Goal: Task Accomplishment & Management: Complete application form

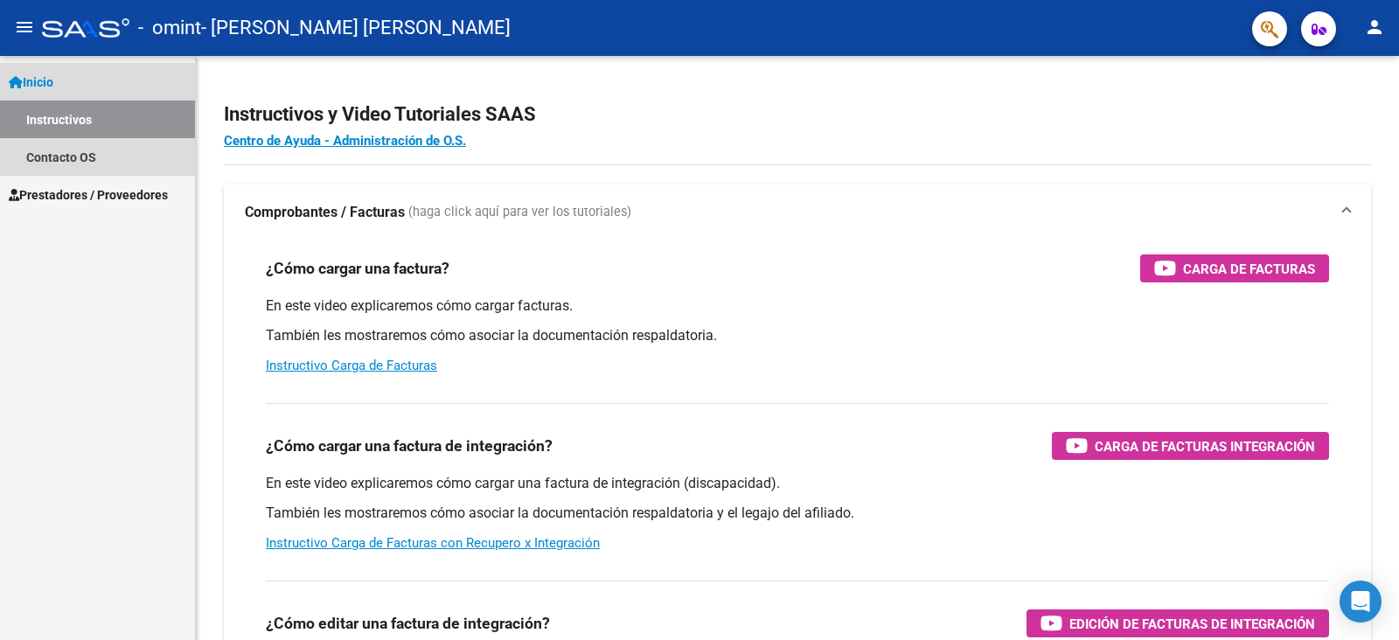
click at [52, 75] on span "Inicio" at bounding box center [31, 82] width 45 height 19
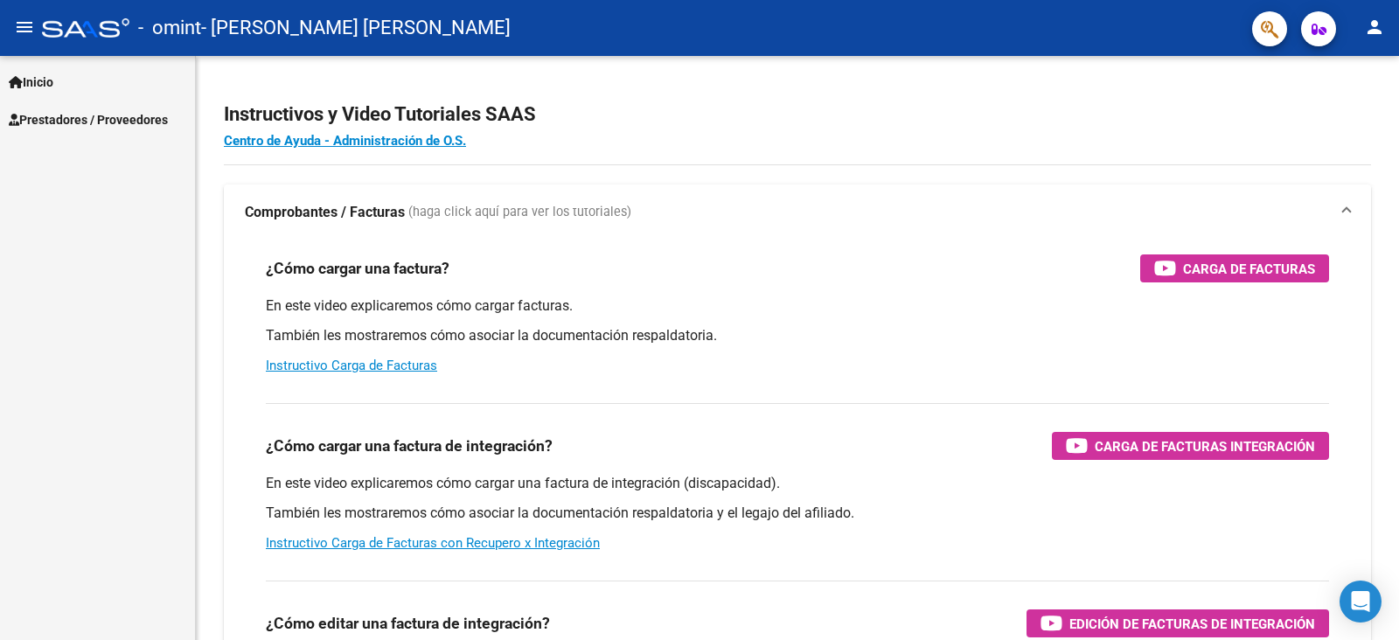
click at [94, 121] on span "Prestadores / Proveedores" at bounding box center [88, 119] width 159 height 19
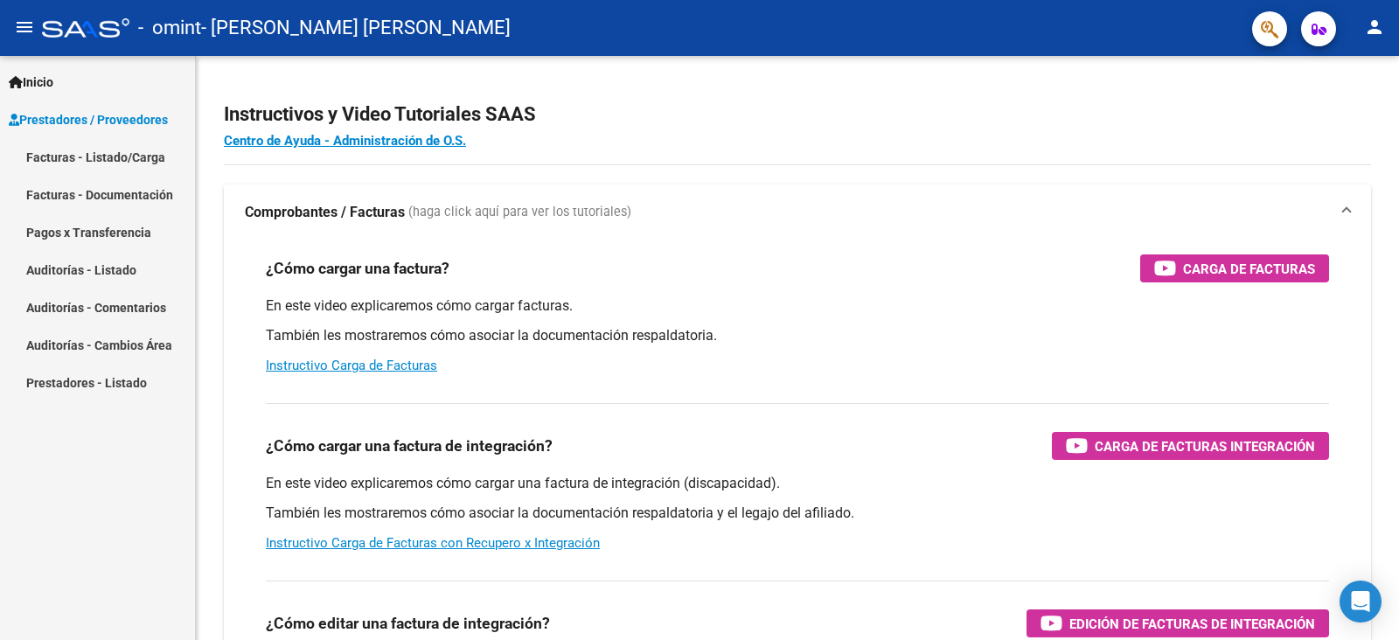
click at [101, 163] on link "Facturas - Listado/Carga" at bounding box center [97, 157] width 195 height 38
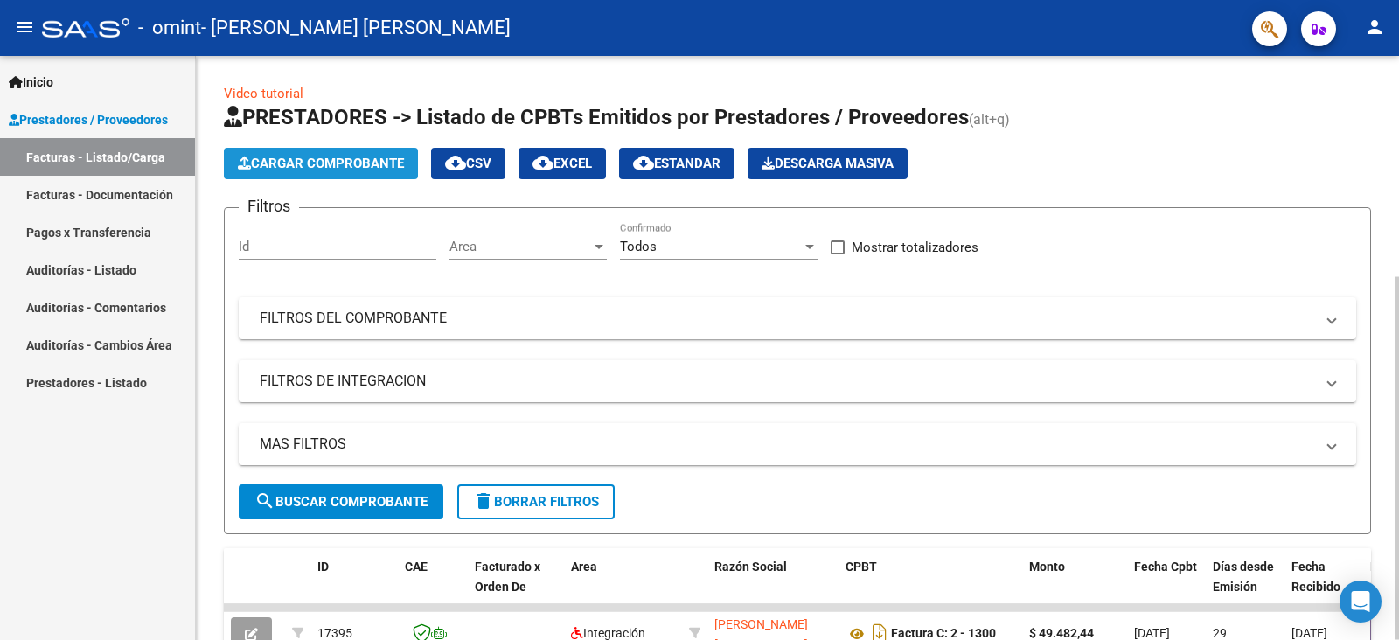
click at [309, 166] on span "Cargar Comprobante" at bounding box center [321, 164] width 166 height 16
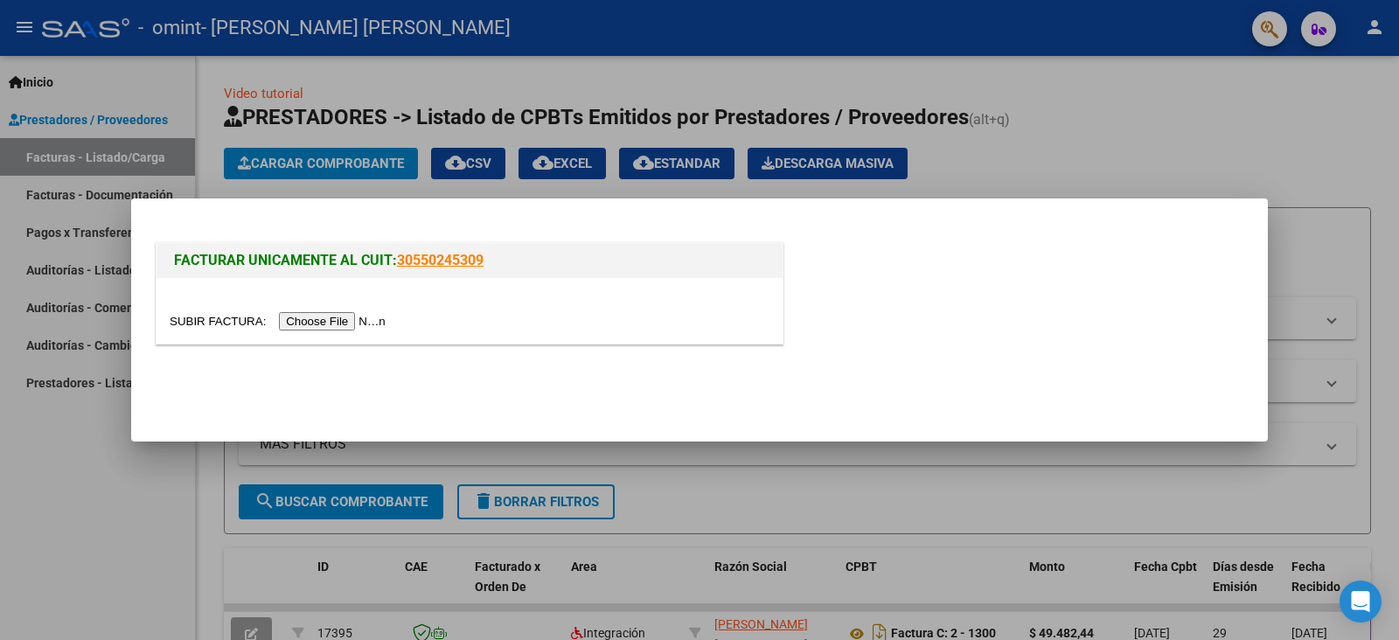
click at [316, 322] on input "file" at bounding box center [280, 321] width 221 height 18
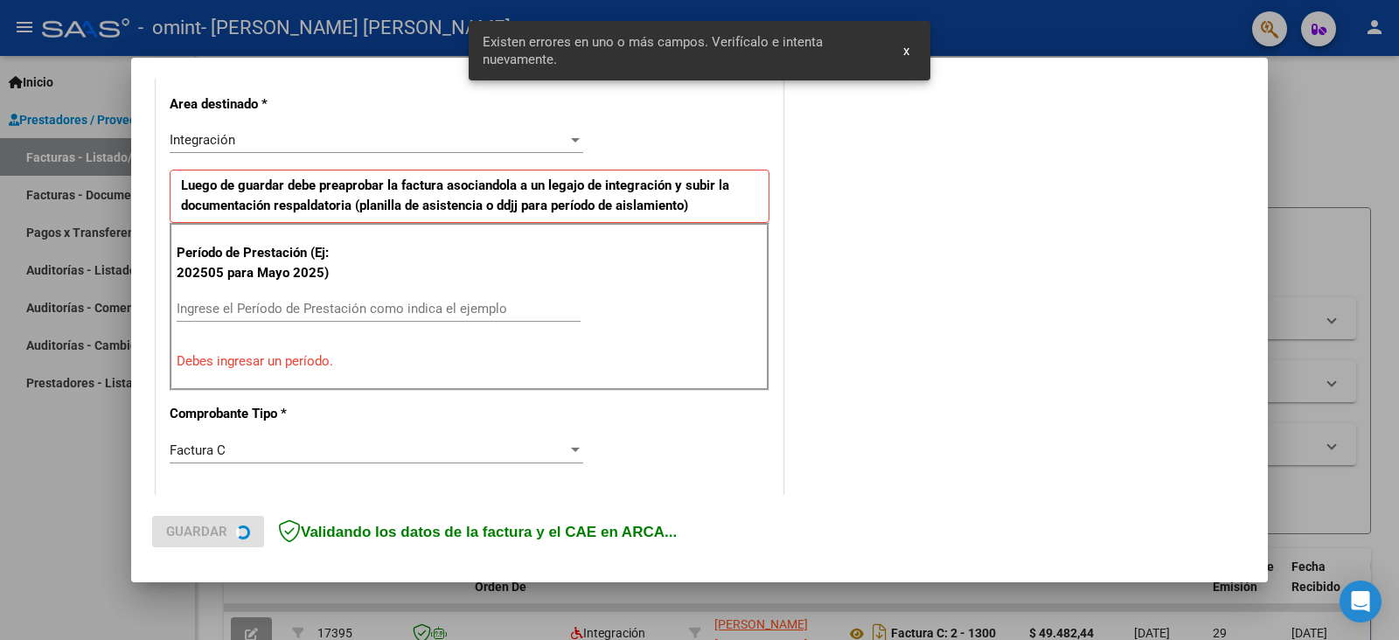
scroll to position [400, 0]
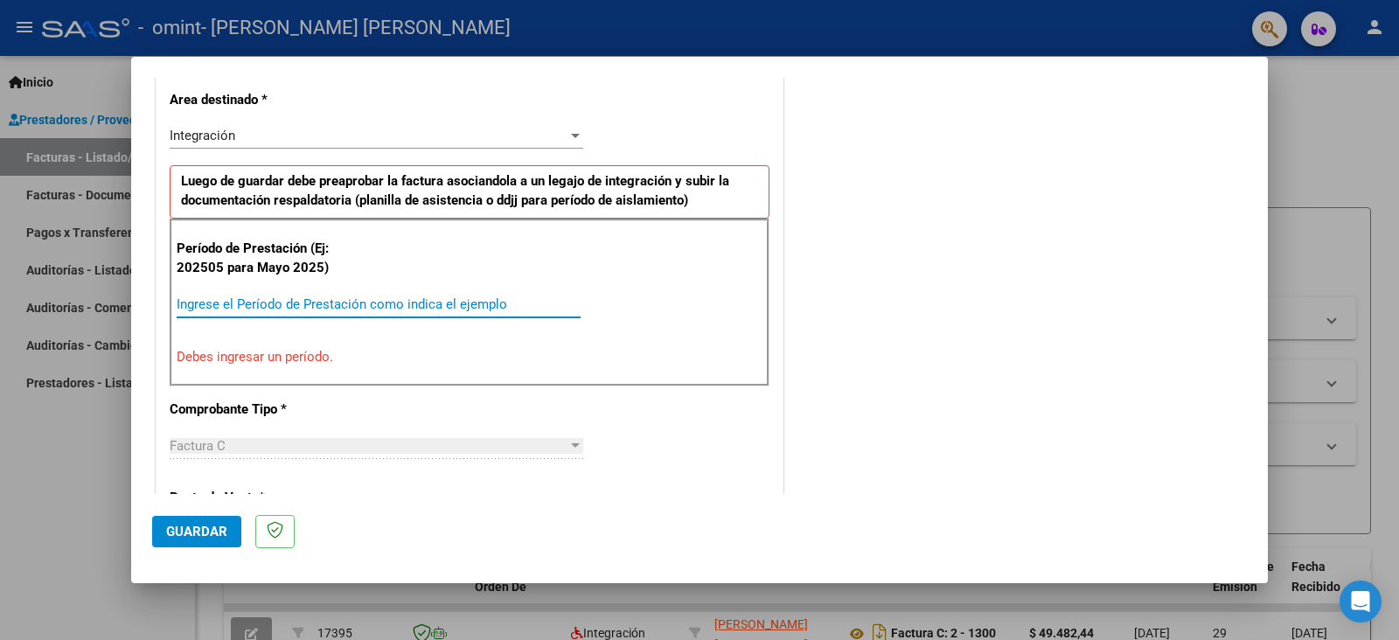
click at [247, 310] on input "Ingrese el Período de Prestación como indica el ejemplo" at bounding box center [379, 304] width 404 height 16
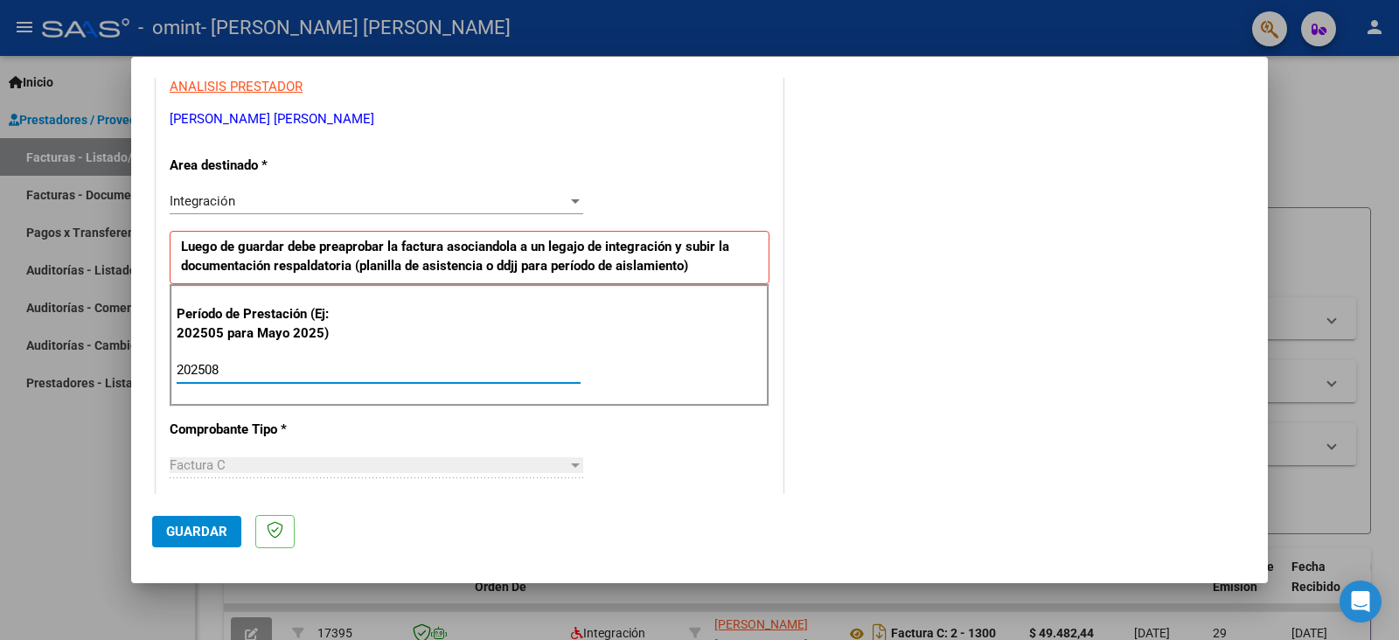
scroll to position [0, 0]
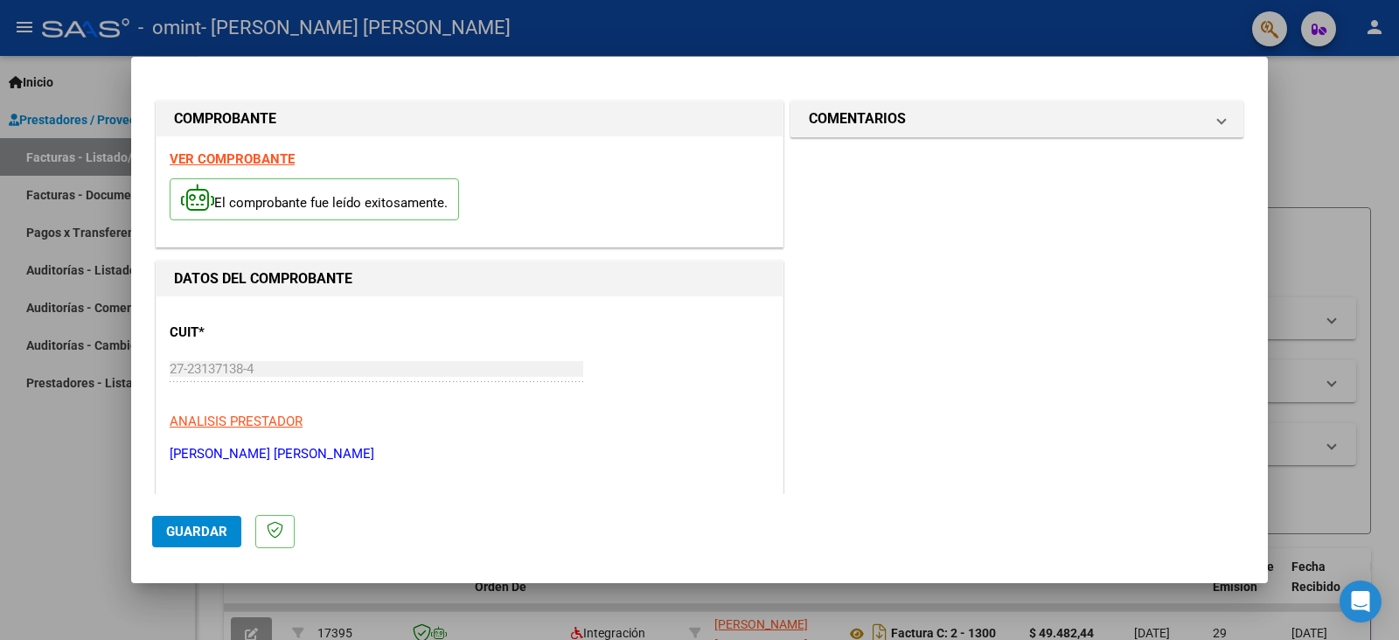
type input "202508"
click at [189, 528] on span "Guardar" at bounding box center [196, 532] width 61 height 16
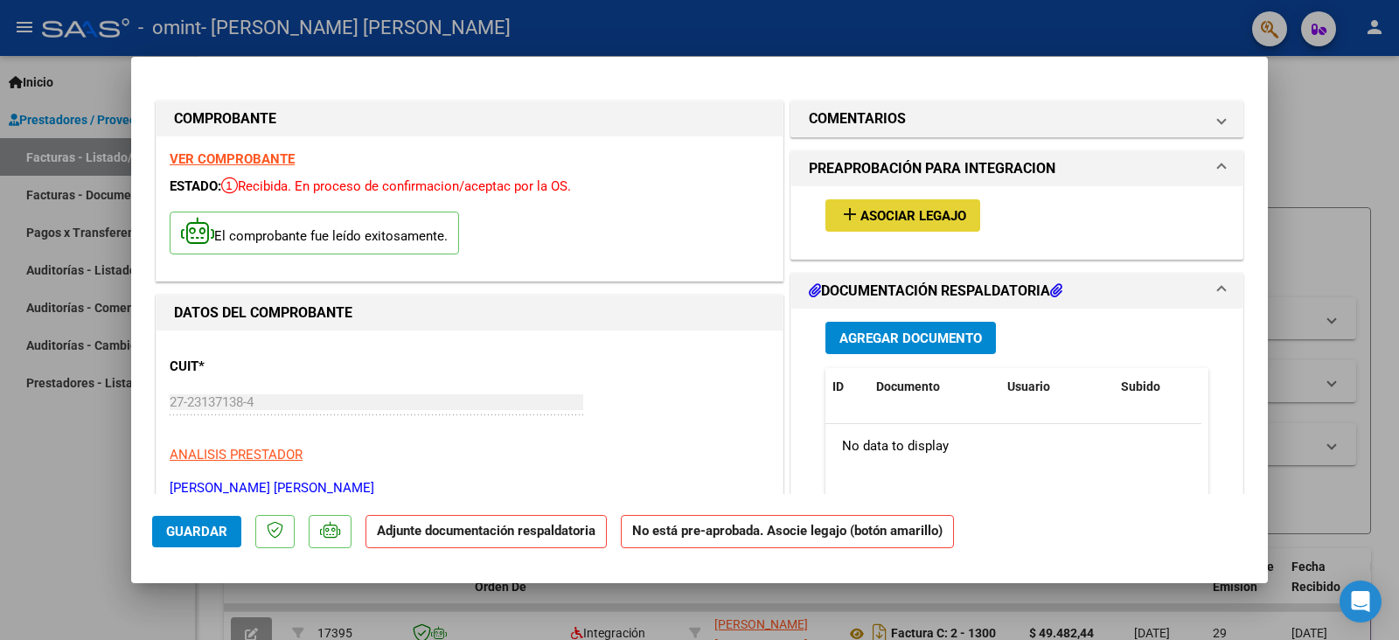
click at [893, 214] on span "Asociar Legajo" at bounding box center [913, 216] width 106 height 16
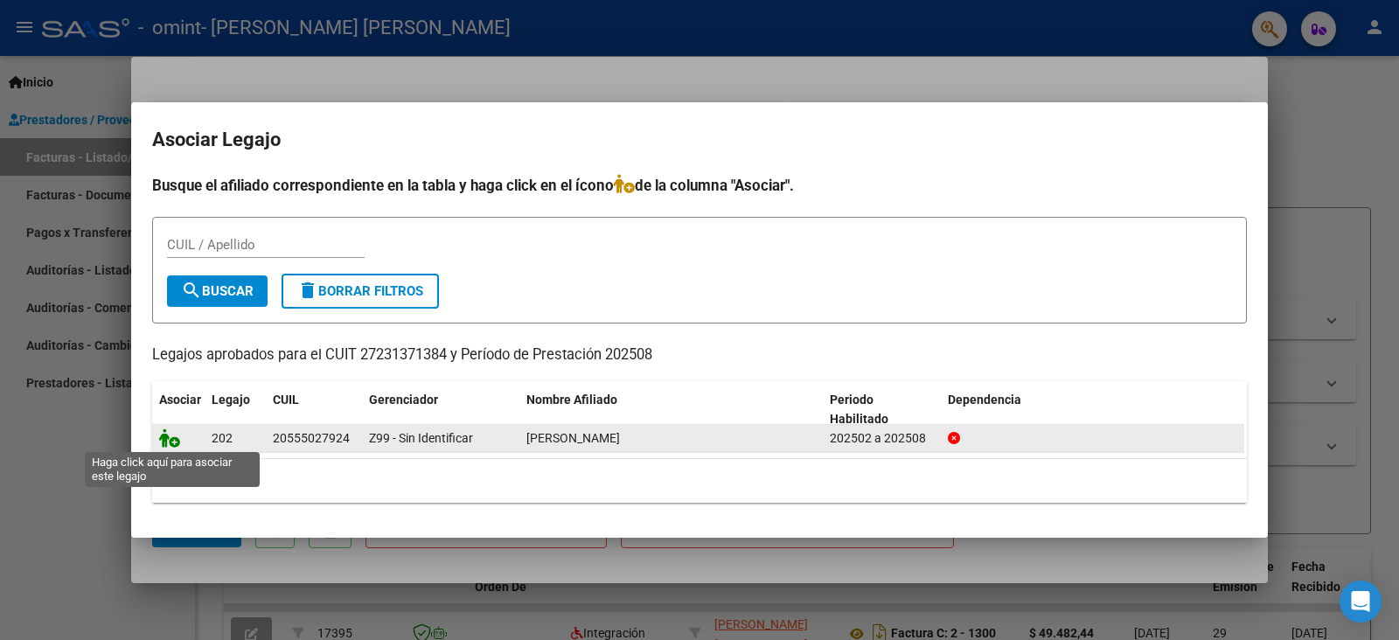
click at [164, 441] on icon at bounding box center [169, 437] width 21 height 19
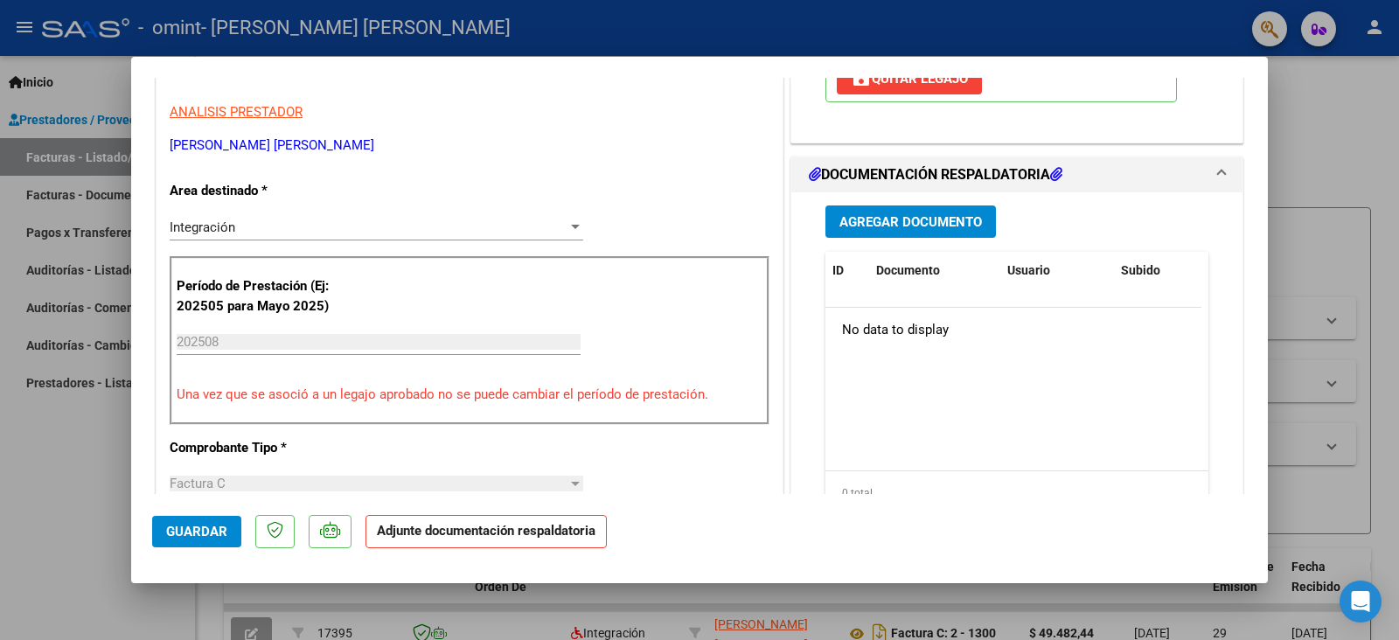
scroll to position [350, 0]
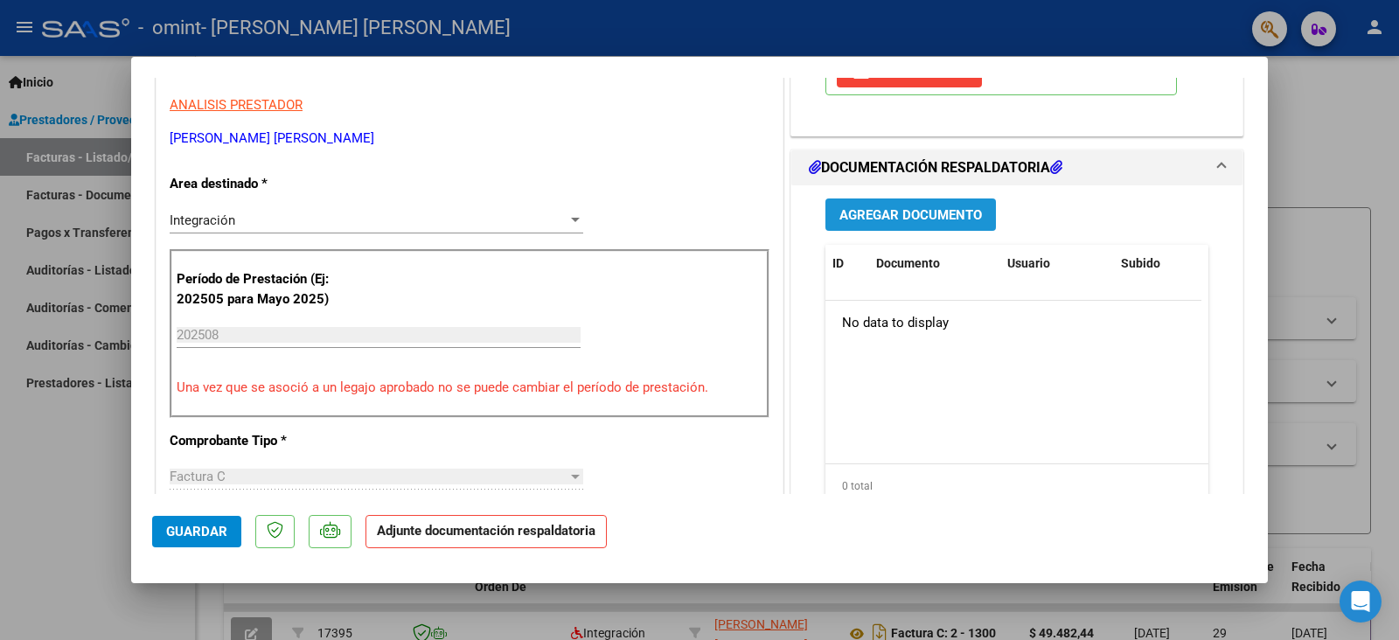
click at [893, 212] on span "Agregar Documento" at bounding box center [910, 215] width 142 height 16
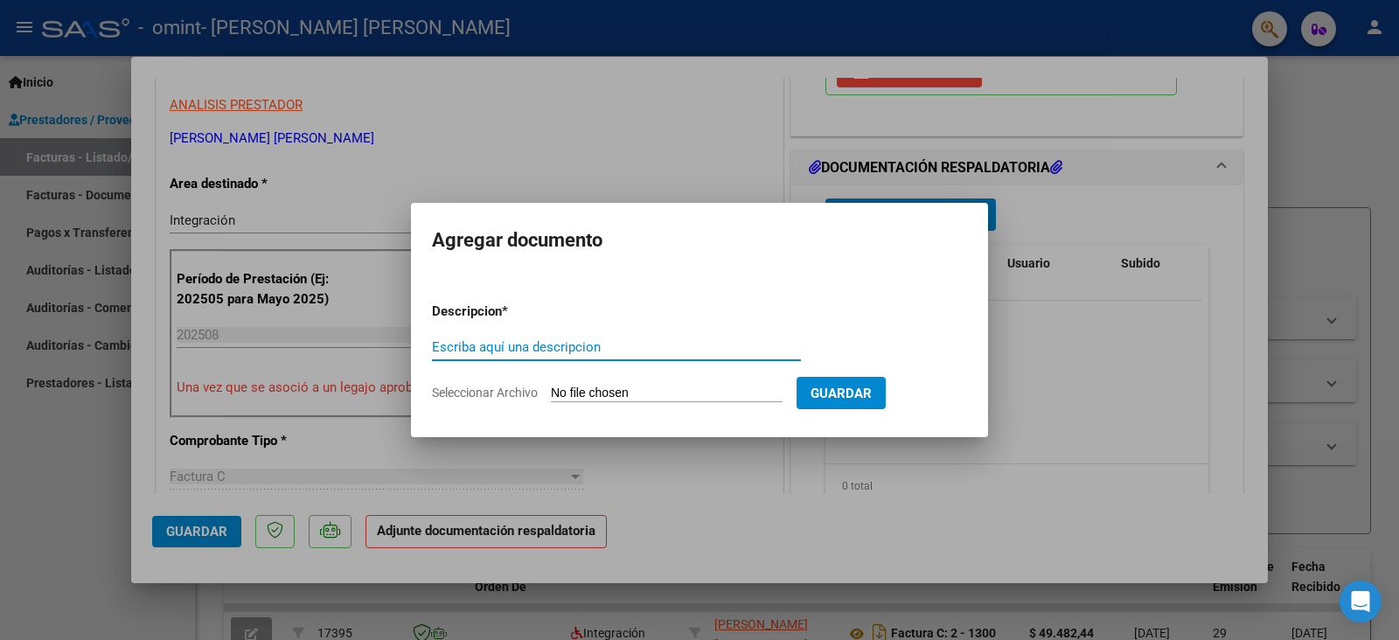
click at [452, 351] on input "Escriba aquí una descripcion" at bounding box center [616, 347] width 369 height 16
type input "PLANILLA ASISTENCIA"
click at [463, 388] on span "Seleccionar Archivo" at bounding box center [485, 393] width 106 height 14
click at [551, 388] on input "Seleccionar Archivo" at bounding box center [667, 394] width 232 height 17
type input "C:\fakepath\[PERSON_NAME][GEOGRAPHIC_DATA]pdf"
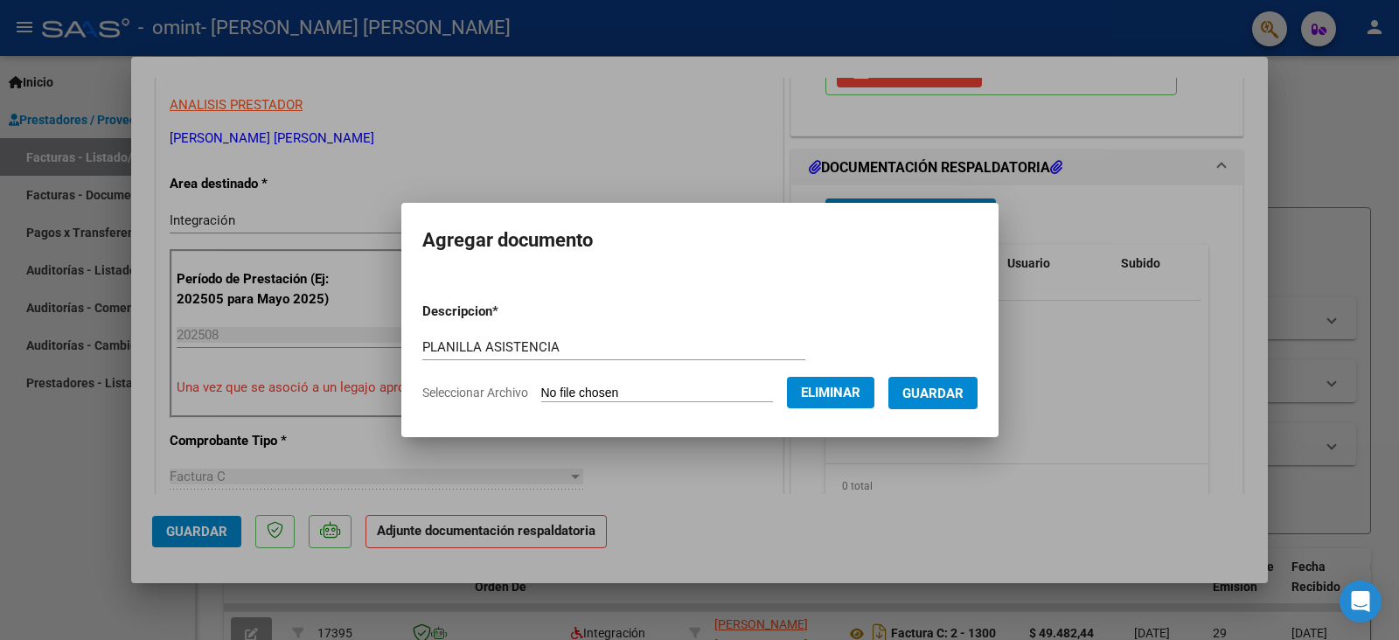
click at [927, 390] on span "Guardar" at bounding box center [932, 394] width 61 height 16
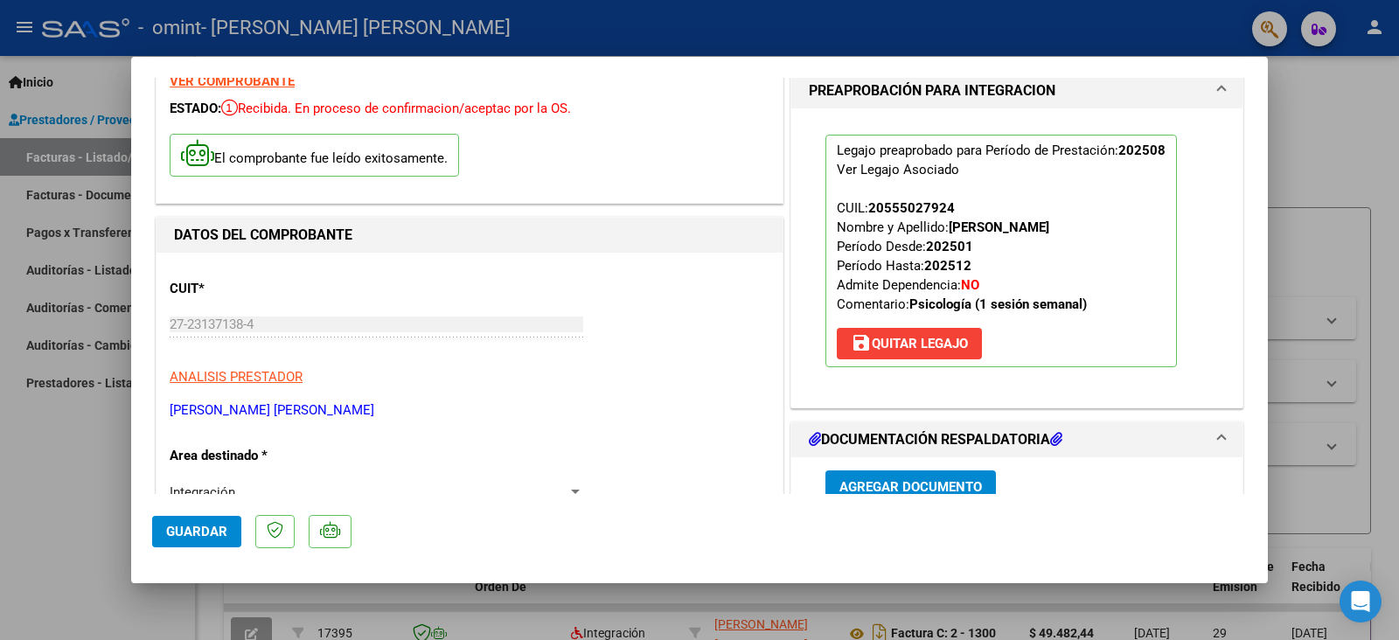
scroll to position [0, 0]
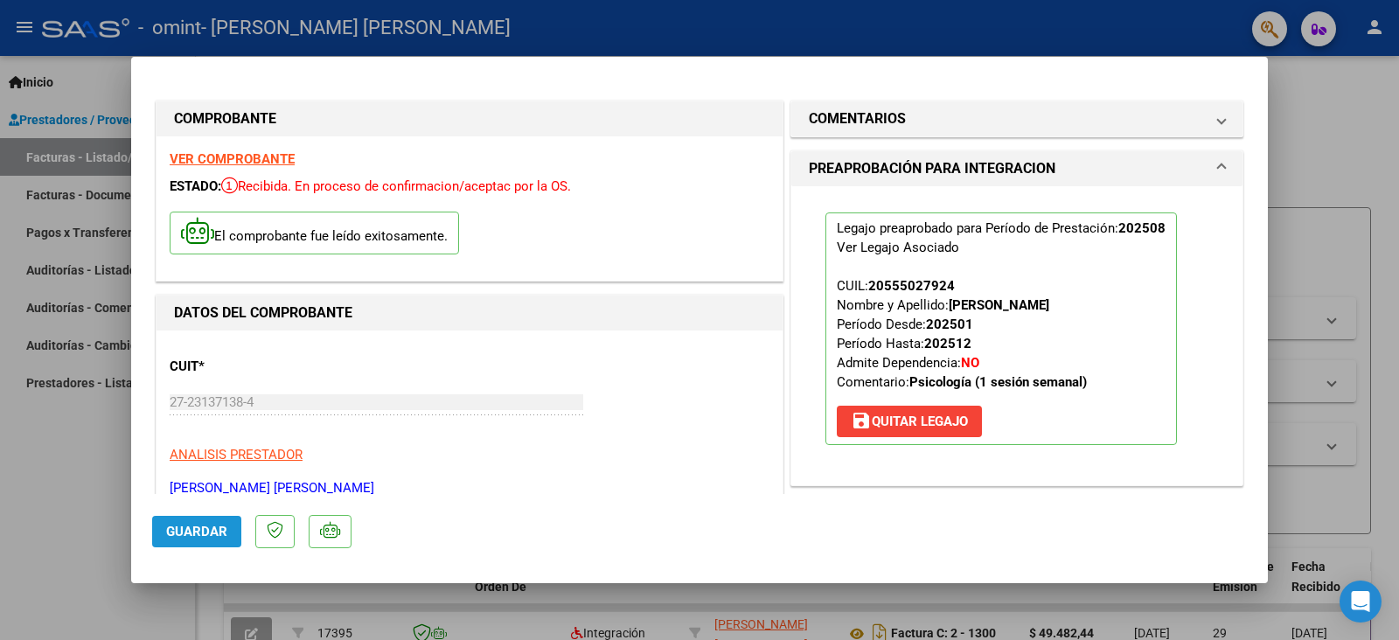
click at [178, 529] on span "Guardar" at bounding box center [196, 532] width 61 height 16
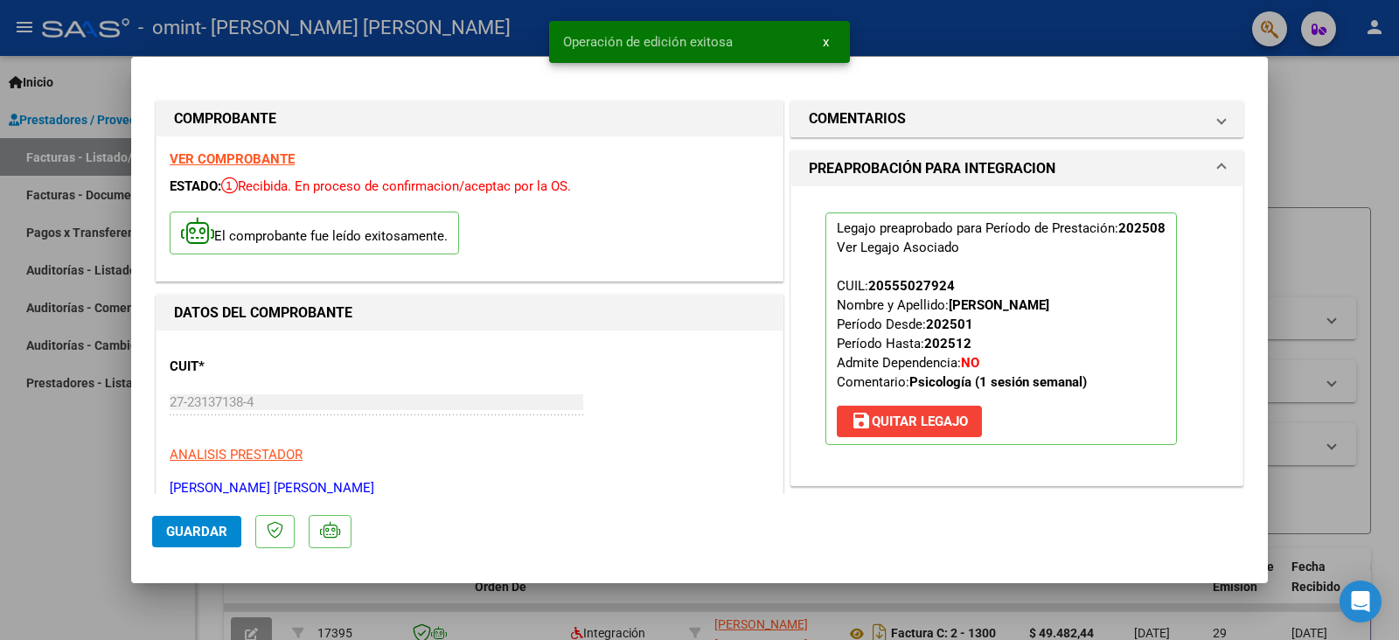
click at [1398, 135] on div at bounding box center [699, 320] width 1399 height 640
